Goal: Task Accomplishment & Management: Use online tool/utility

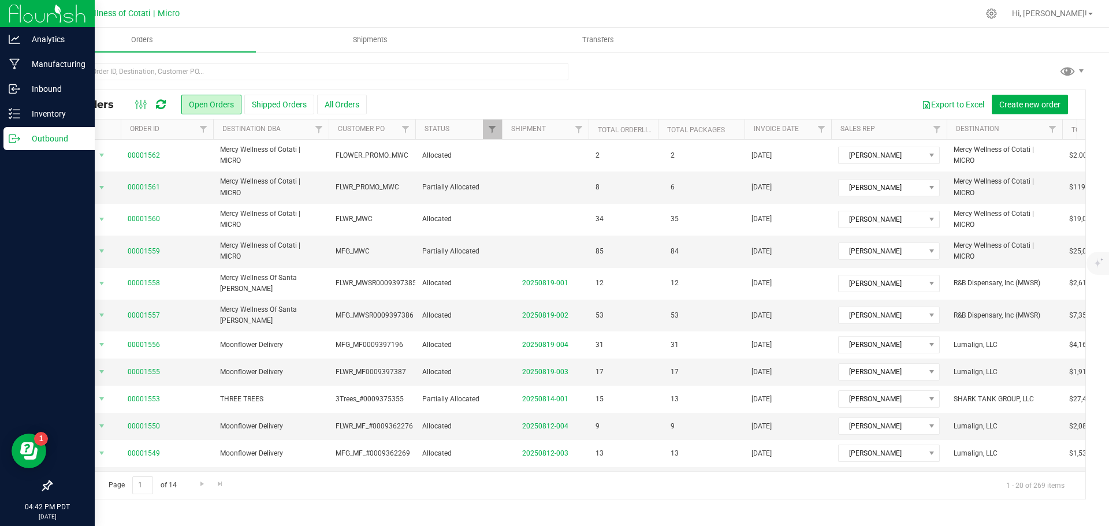
click at [57, 135] on p "Outbound" at bounding box center [54, 139] width 69 height 14
click at [41, 109] on p "Inventory" at bounding box center [54, 114] width 69 height 14
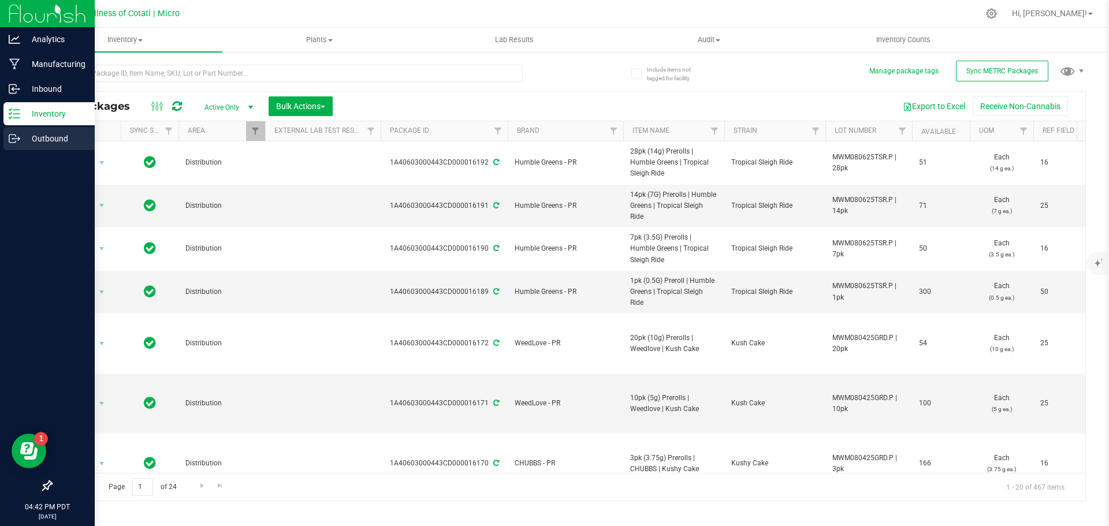
click at [51, 136] on p "Outbound" at bounding box center [54, 139] width 69 height 14
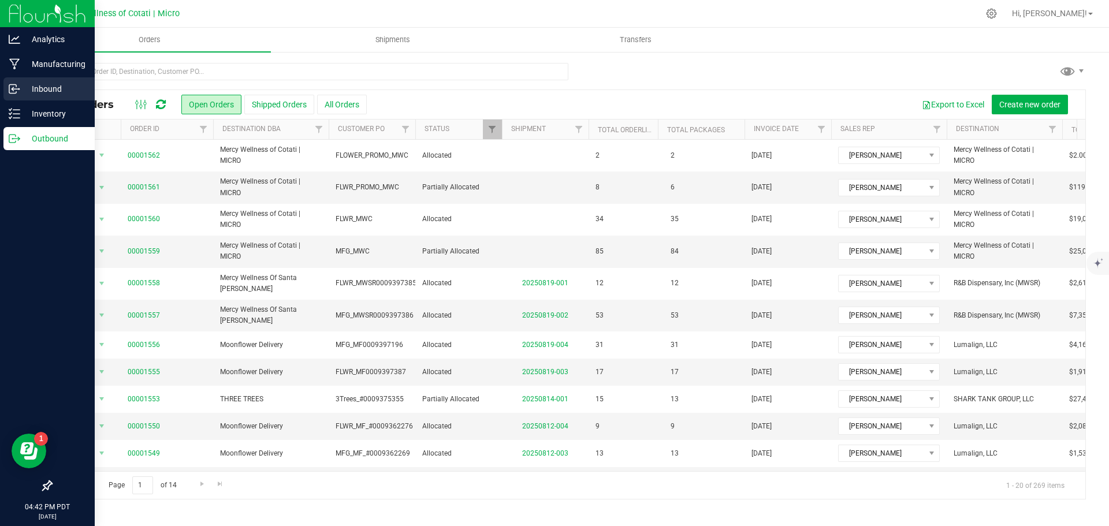
click at [32, 102] on link "Inbound" at bounding box center [47, 89] width 95 height 25
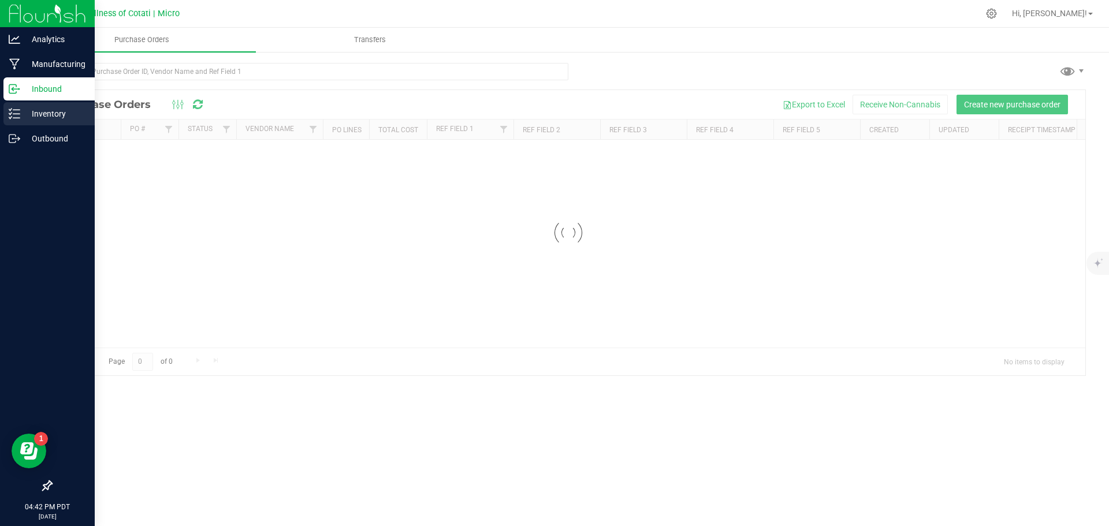
click at [38, 115] on p "Inventory" at bounding box center [54, 114] width 69 height 14
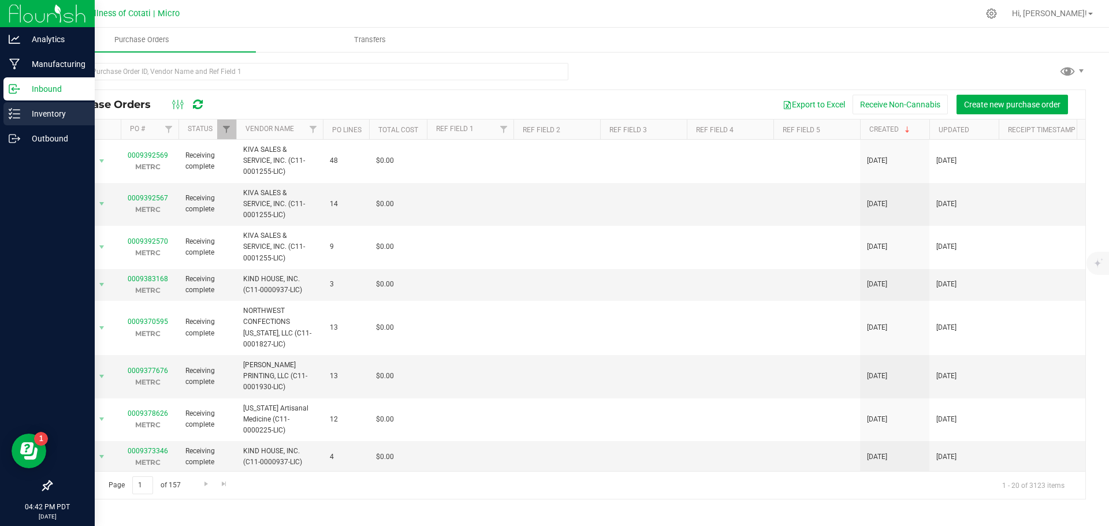
click at [49, 109] on p "Inventory" at bounding box center [54, 114] width 69 height 14
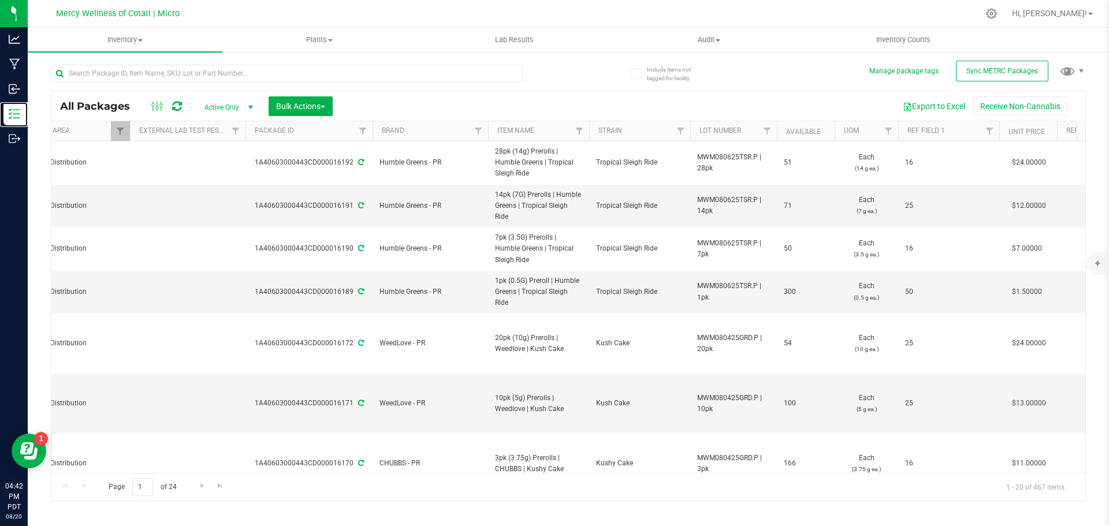
scroll to position [0, 325]
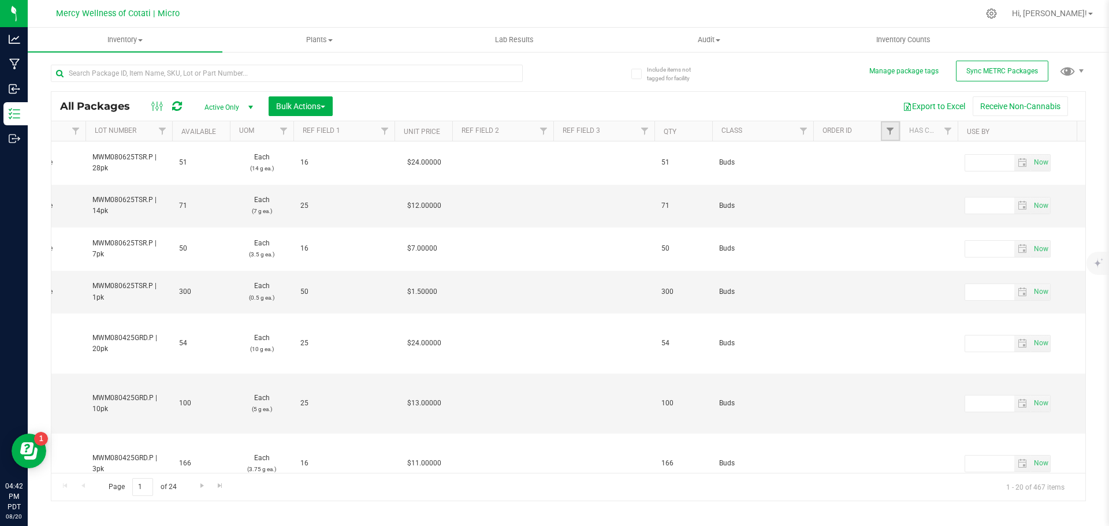
click at [891, 137] on link "Filter" at bounding box center [890, 131] width 19 height 20
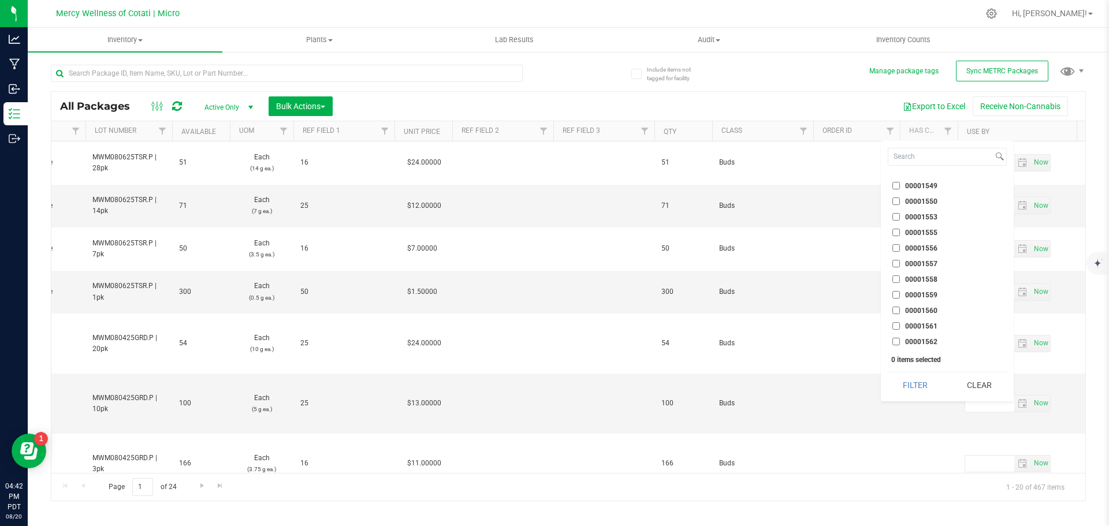
click at [896, 343] on input "00001562" at bounding box center [897, 342] width 8 height 8
checkbox input "true"
click at [896, 325] on input "00001561" at bounding box center [897, 326] width 8 height 8
checkbox input "true"
click at [896, 310] on input "00001560" at bounding box center [897, 311] width 8 height 8
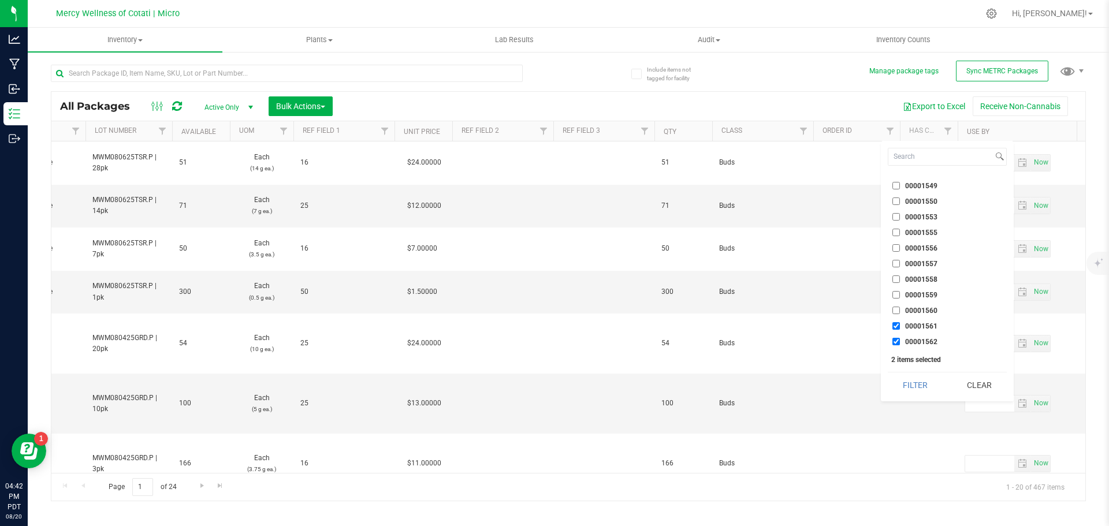
checkbox input "true"
click at [894, 292] on input "00001559" at bounding box center [897, 295] width 8 height 8
checkbox input "true"
click at [922, 380] on button "Filter" at bounding box center [915, 385] width 55 height 25
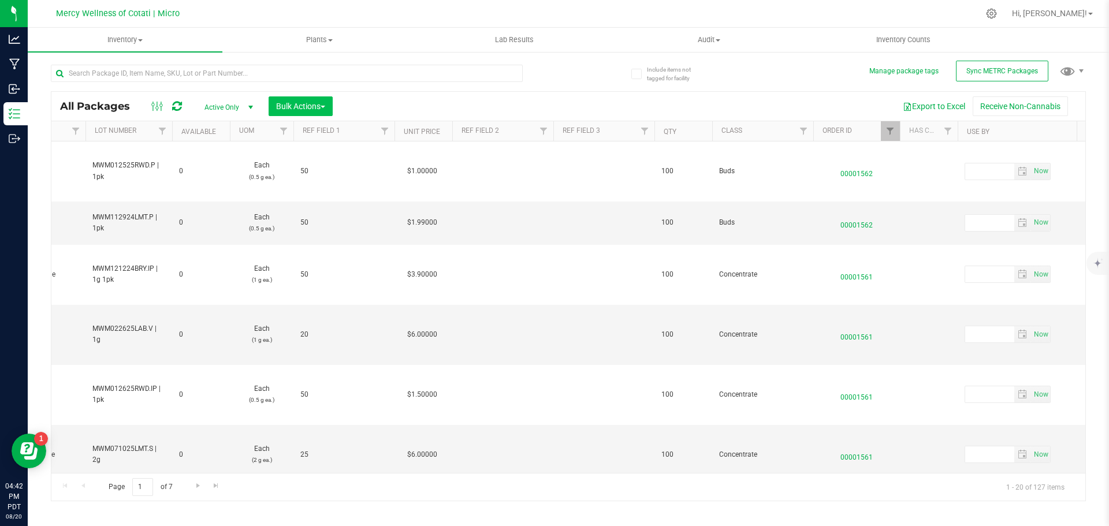
type input "[DATE]"
click at [281, 110] on span "Bulk Actions" at bounding box center [300, 106] width 49 height 9
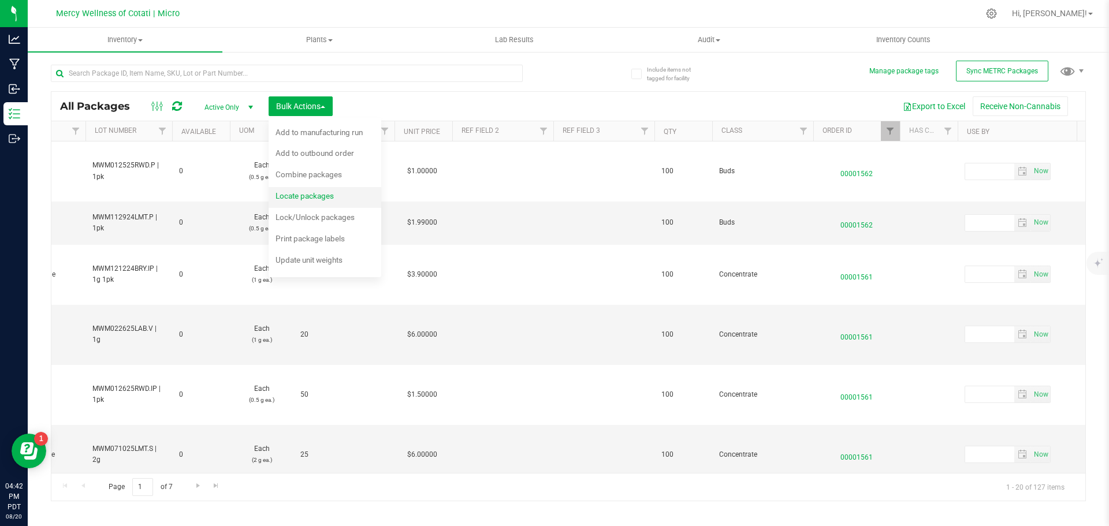
click at [322, 201] on div "Locate packages" at bounding box center [313, 197] width 74 height 18
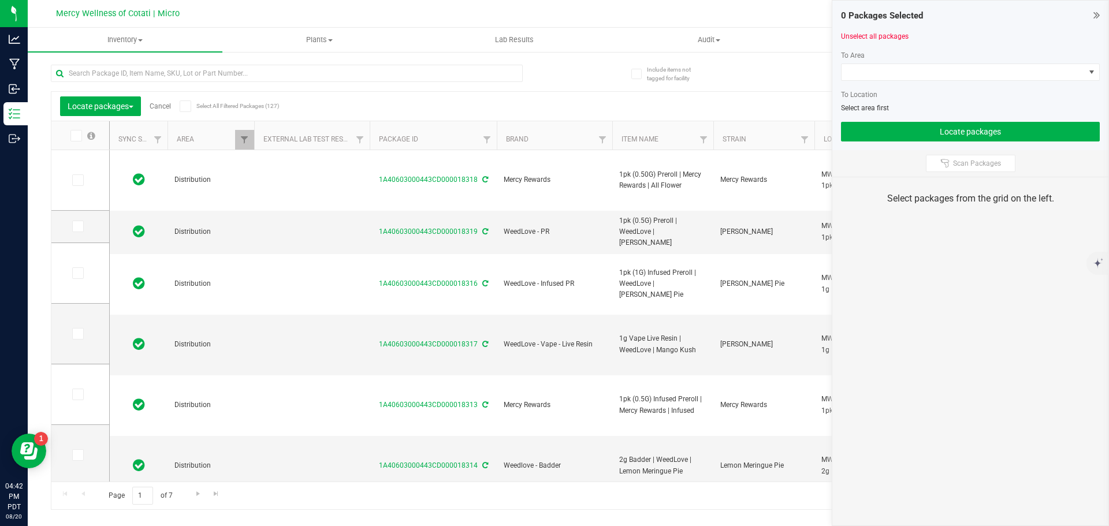
click at [191, 105] on span at bounding box center [186, 107] width 12 height 12
click at [0, 0] on input "Select All Filtered Packages (127)" at bounding box center [0, 0] width 0 height 0
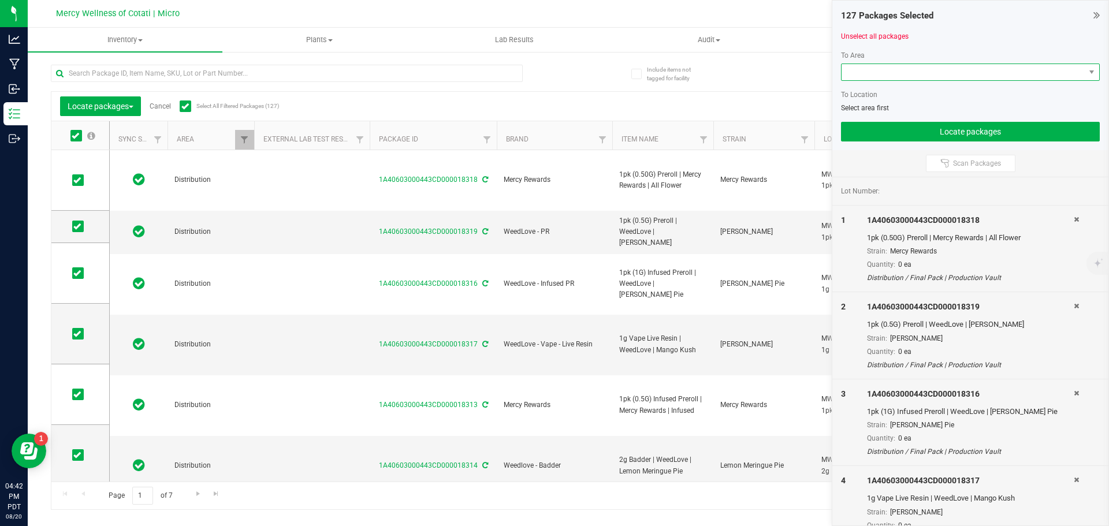
click at [983, 70] on span at bounding box center [963, 72] width 243 height 16
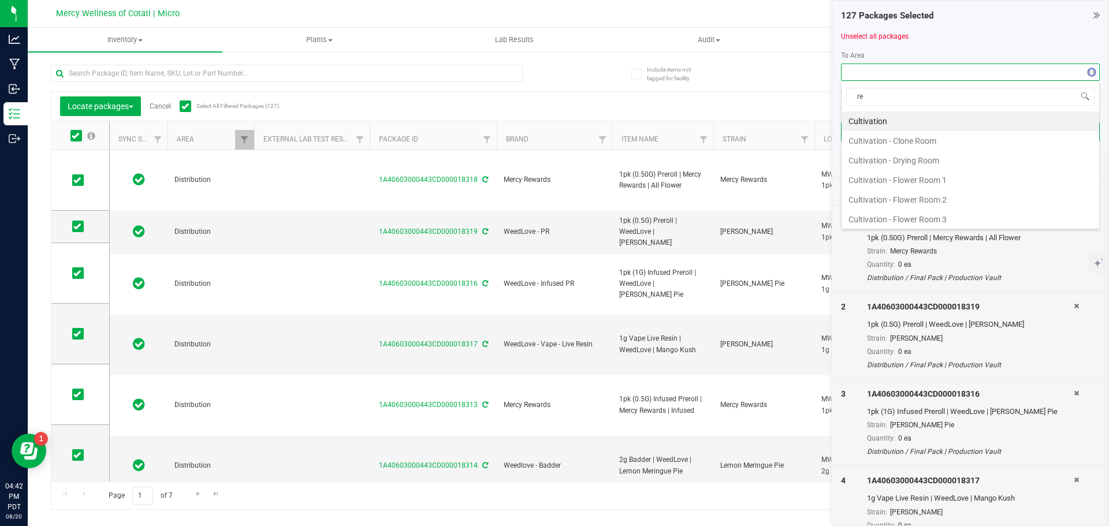
type input "ret"
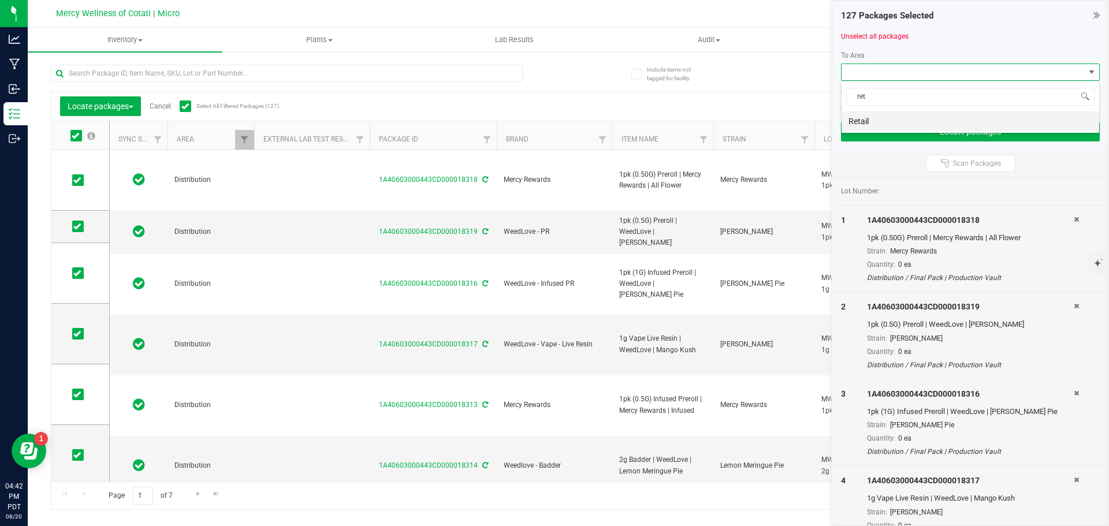
click at [940, 122] on li "Retail" at bounding box center [971, 122] width 258 height 20
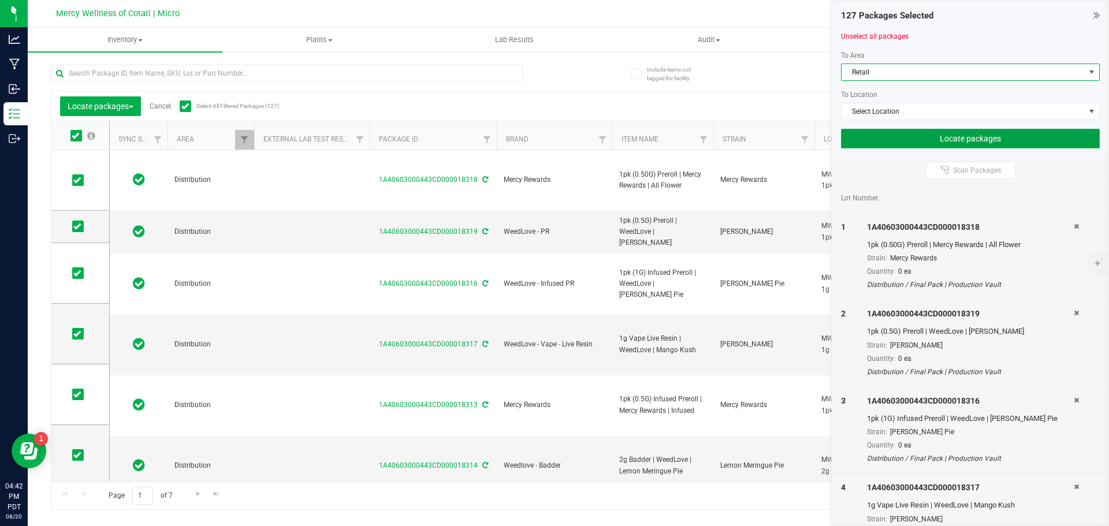
click at [982, 133] on button "Locate packages" at bounding box center [970, 139] width 259 height 20
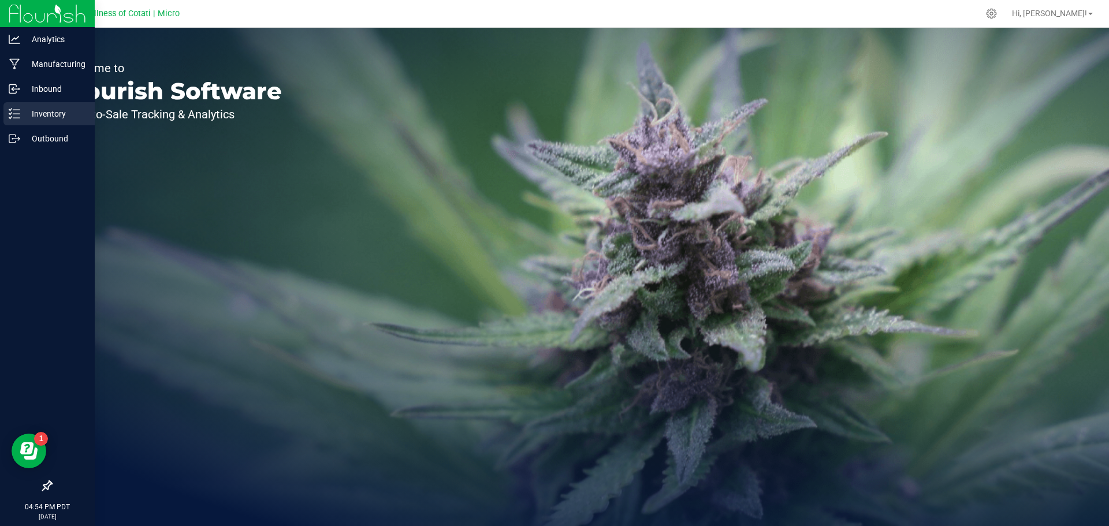
click at [44, 109] on p "Inventory" at bounding box center [54, 114] width 69 height 14
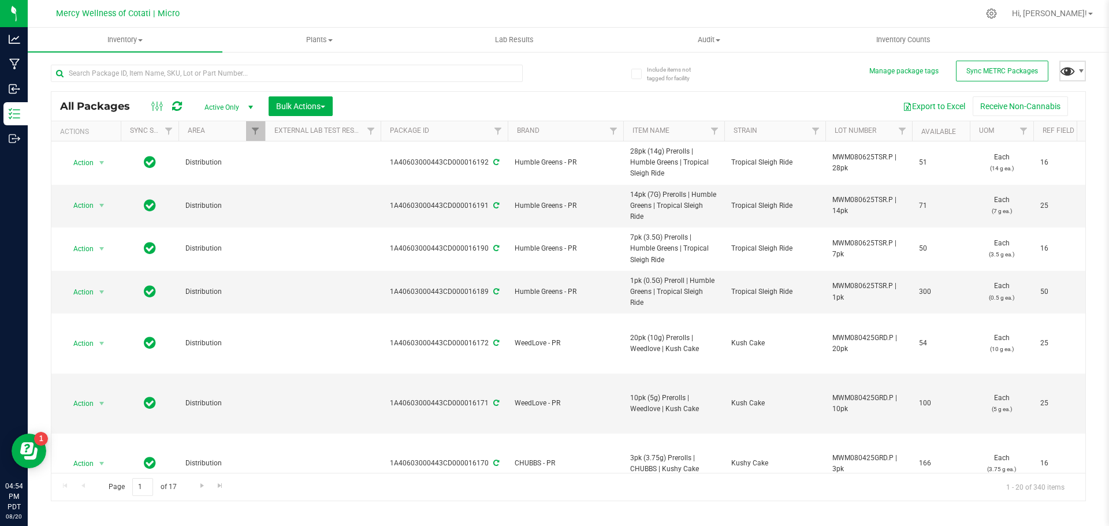
click at [1066, 69] on span at bounding box center [1068, 70] width 17 height 17
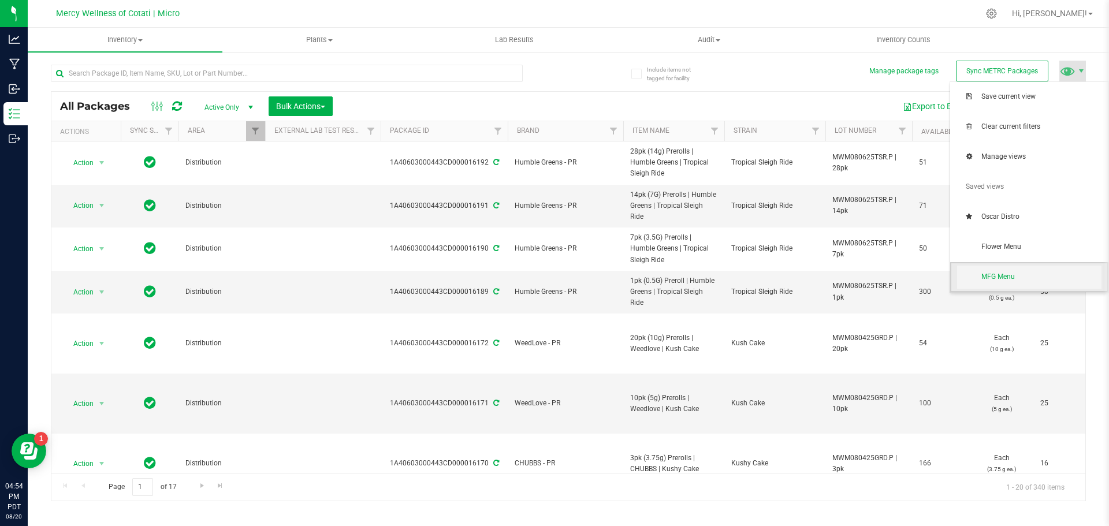
click at [1002, 269] on span "MFG Menu" at bounding box center [1029, 277] width 144 height 23
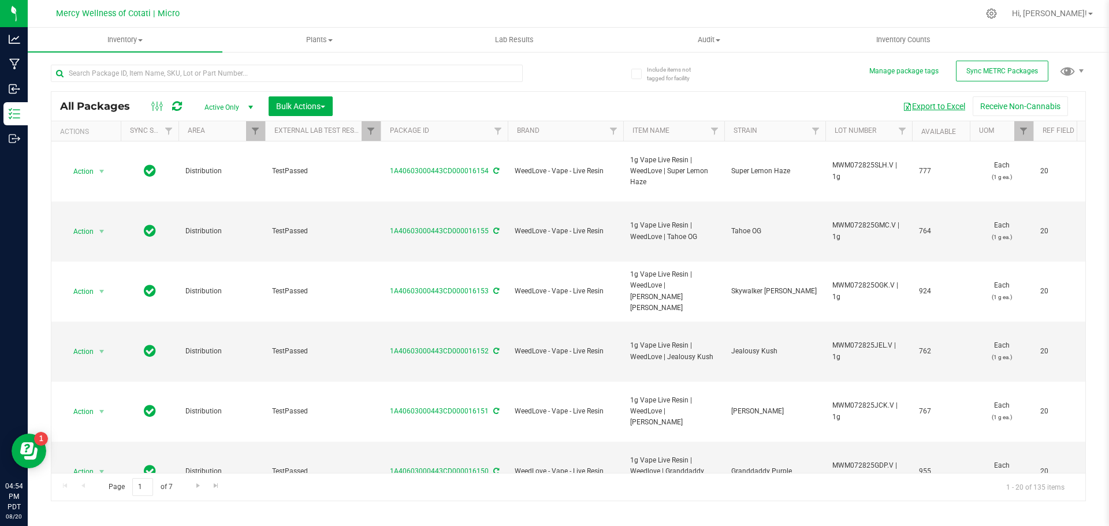
click at [939, 106] on button "Export to Excel" at bounding box center [934, 106] width 77 height 20
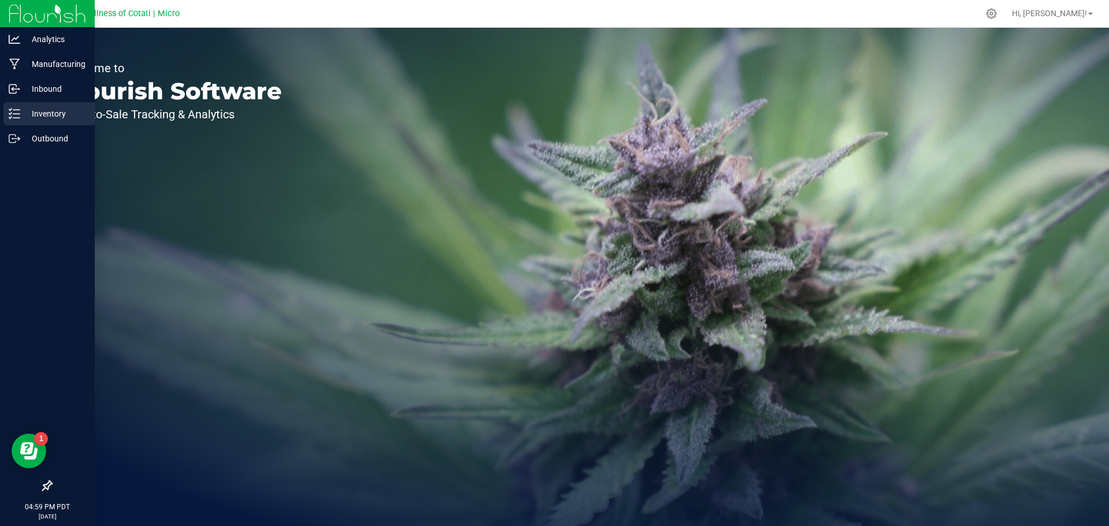
click at [52, 107] on p "Inventory" at bounding box center [54, 114] width 69 height 14
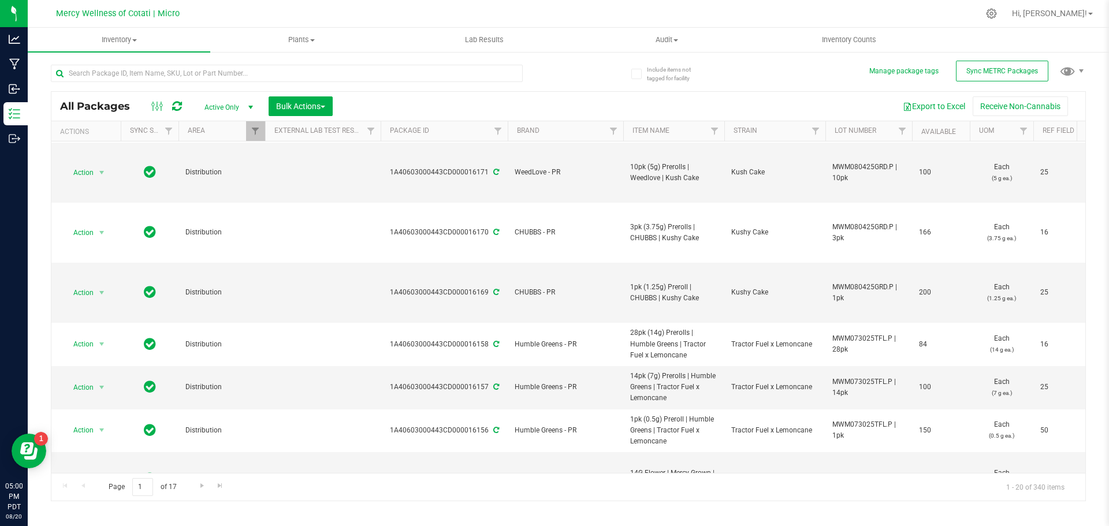
scroll to position [289, 0]
